Goal: Task Accomplishment & Management: Complete application form

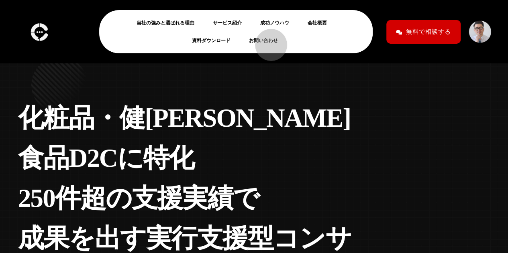
click at [267, 41] on link "お問い合わせ" at bounding box center [266, 41] width 35 height 10
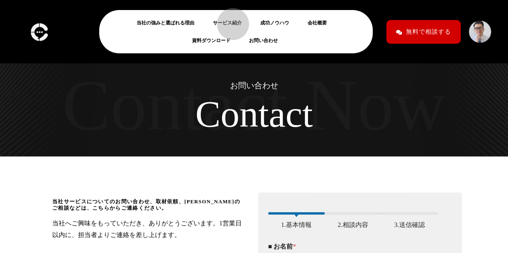
click at [229, 20] on link "サービス紹介" at bounding box center [230, 23] width 35 height 10
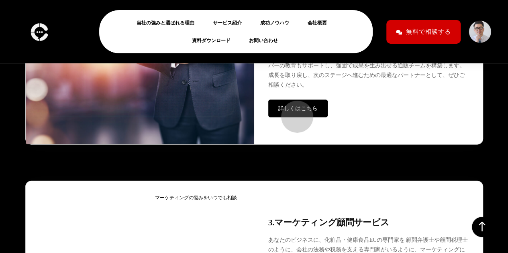
scroll to position [2335, 0]
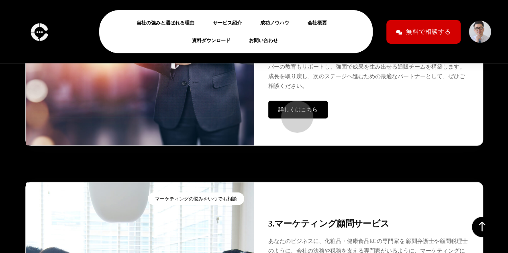
click at [293, 113] on span "詳しくはこちら" at bounding box center [297, 110] width 39 height 6
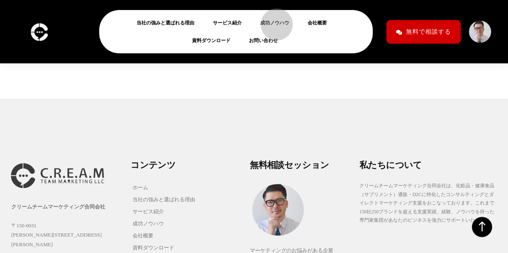
scroll to position [3069, 0]
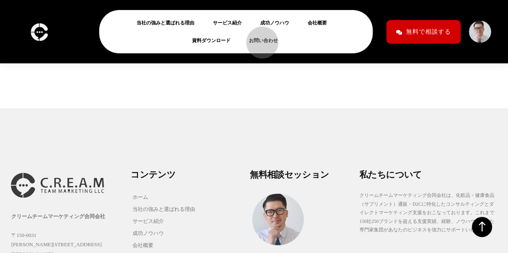
click at [259, 39] on link "お問い合わせ" at bounding box center [266, 41] width 35 height 10
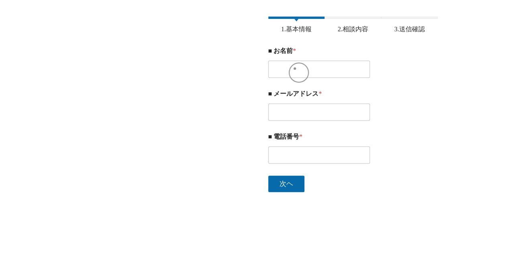
scroll to position [136, 0]
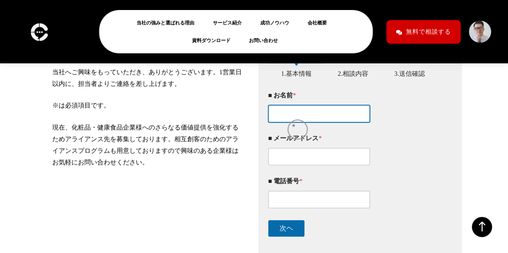
click at [293, 122] on input "■ お名前 *" at bounding box center [319, 113] width 102 height 17
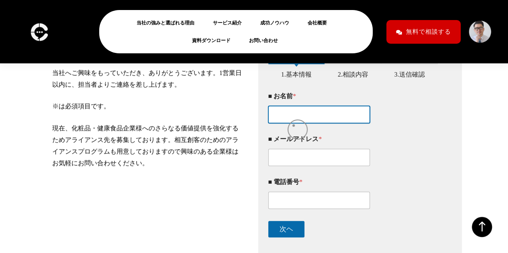
click at [293, 123] on input "■ お名前 *" at bounding box center [319, 114] width 102 height 17
type input "鈴木聖直"
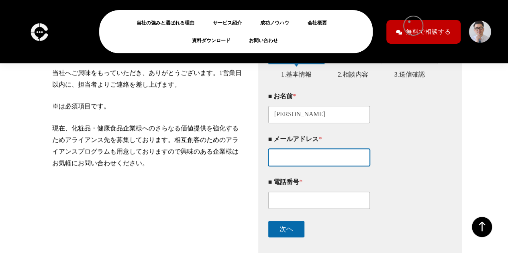
type input "s.suzuki@sbro.co.jp"
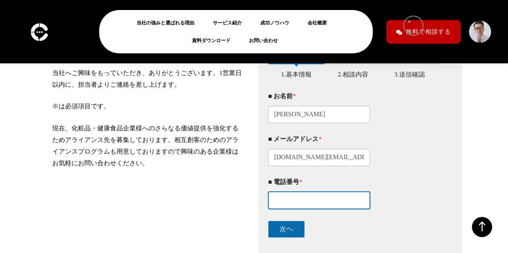
type input "08048635486"
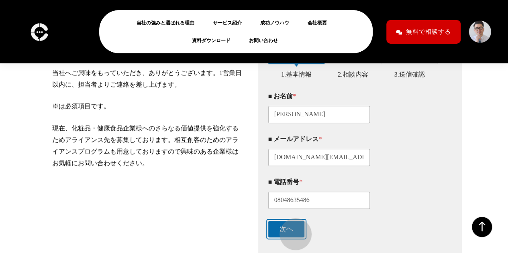
drag, startPoint x: 287, startPoint y: 239, endPoint x: 286, endPoint y: 235, distance: 4.0
click at [286, 236] on button "次ヘ" at bounding box center [286, 229] width 36 height 16
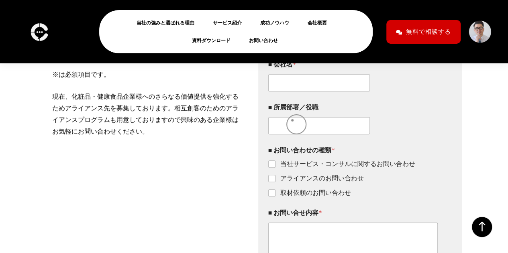
scroll to position [189, 0]
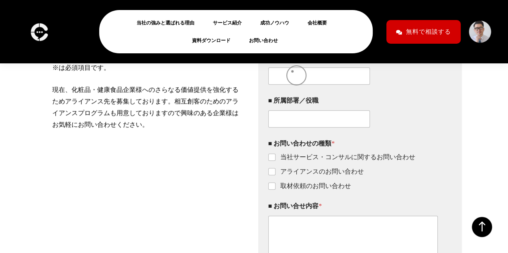
click at [292, 71] on div "■ 会社名 *" at bounding box center [353, 69] width 170 height 43
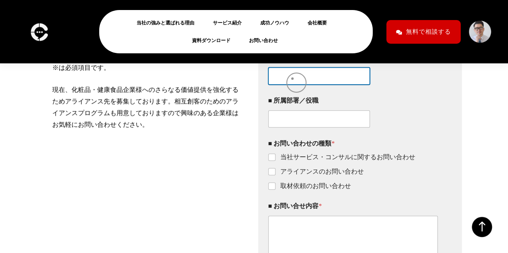
click at [292, 82] on input "■ 会社名 *" at bounding box center [319, 75] width 102 height 17
type input "【SBIグループ】ソーシングブラザーズ"
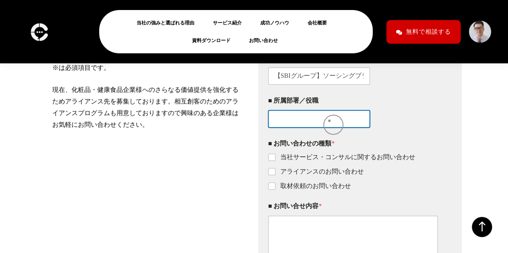
click at [312, 127] on input "■ 所属部署／役職" at bounding box center [319, 118] width 102 height 17
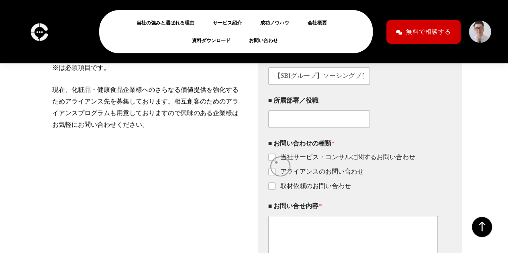
click at [276, 162] on label "当社サービス・コンサルに関するお問い合わせ" at bounding box center [345, 157] width 140 height 8
click at [275, 161] on input "当社サービス・コンサルに関するお問い合わせ" at bounding box center [272, 158] width 6 height 6
click at [276, 162] on label "当社サービス・コンサルに関するお問い合わせ" at bounding box center [345, 157] width 140 height 8
click at [275, 161] on input "当社サービス・コンサルに関するお問い合わせ" at bounding box center [272, 158] width 6 height 6
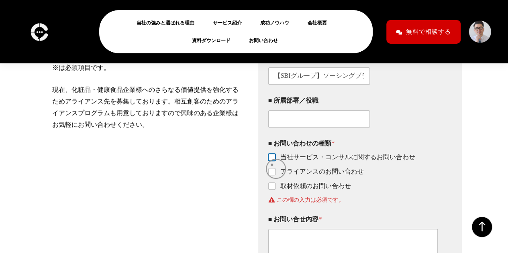
click at [271, 161] on input "当社サービス・コンサルに関するお問い合わせ" at bounding box center [272, 158] width 6 height 6
checkbox input "true"
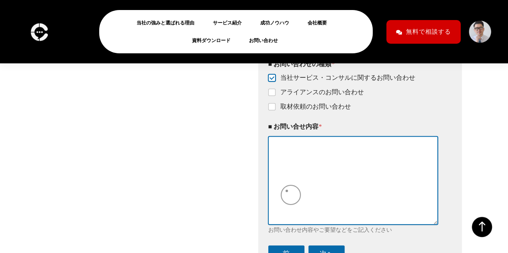
click at [291, 189] on textarea "■ お問い合せ内容 *" at bounding box center [353, 181] width 170 height 88
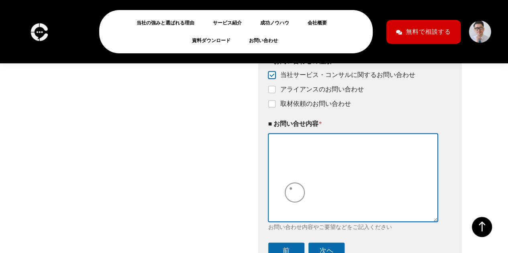
scroll to position [273, 0]
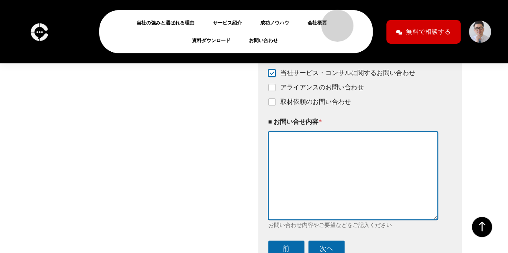
paste textarea "突然のご連絡失礼いたします。 弊社がご支援する成長中の有力企業より、 「EC運用・D2C支援領域で、再現性と独自性を両立する企業」との資本提携／M&Aについて…"
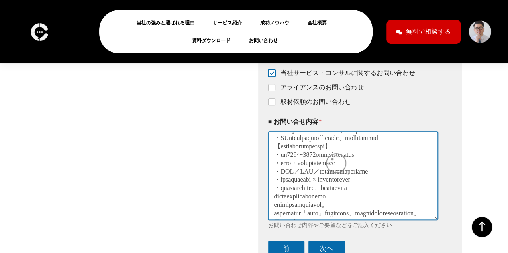
scroll to position [88, 0]
drag, startPoint x: 333, startPoint y: 155, endPoint x: 283, endPoint y: 155, distance: 50.6
click at [283, 155] on textarea "■ お問い合せ内容 *" at bounding box center [353, 176] width 170 height 88
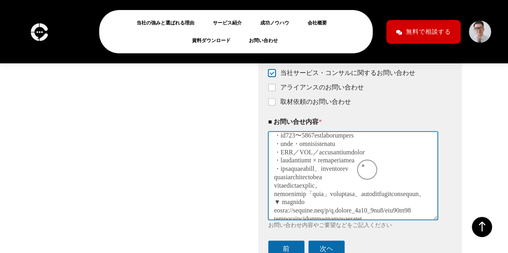
scroll to position [224, 0]
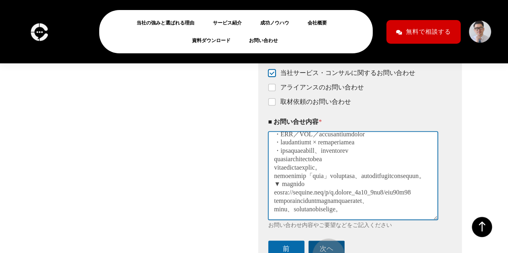
type textarea "突然のご連絡失礼いたします。 弊社がご支援する成長中の有力企業より、 「EC運用・D2C支援領域で、再現性と独自性を両立する企業」との資本提携／M&Aについて…"
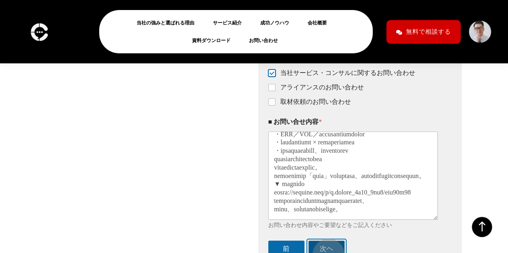
click at [324, 251] on button "次ヘ" at bounding box center [326, 249] width 36 height 16
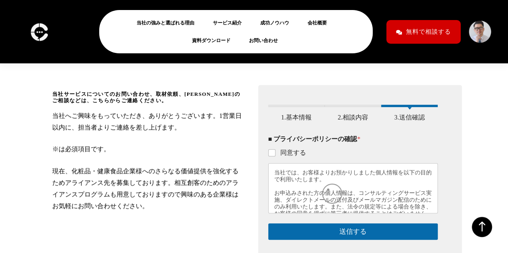
scroll to position [104, 0]
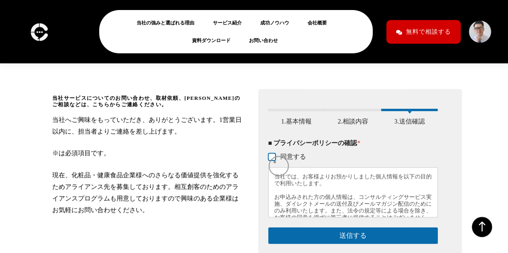
click at [274, 161] on input "同意する" at bounding box center [272, 157] width 6 height 6
checkbox input "true"
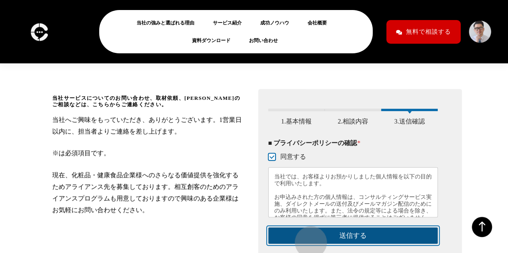
click at [307, 238] on button "送信する" at bounding box center [353, 236] width 170 height 16
